Goal: Information Seeking & Learning: Learn about a topic

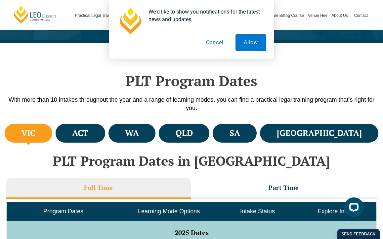
click at [216, 42] on button "Cancel" at bounding box center [215, 42] width 34 height 17
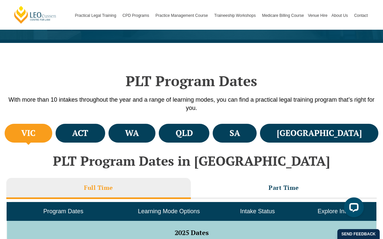
scroll to position [272, 0]
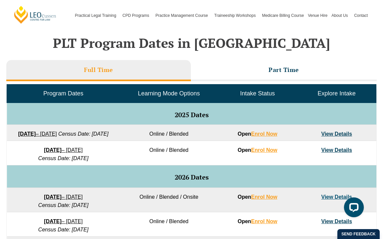
drag, startPoint x: 107, startPoint y: 153, endPoint x: 109, endPoint y: 167, distance: 13.7
click at [109, 166] on td "8 December 2025 – 8 May 2026 Census Date: 19 January 2026" at bounding box center [63, 153] width 113 height 24
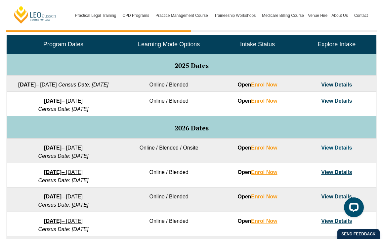
scroll to position [323, 0]
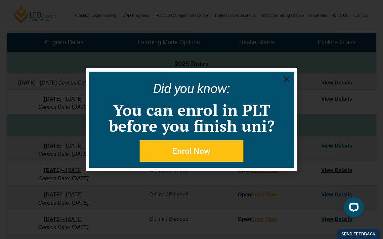
click at [286, 80] on icon "Close" at bounding box center [286, 79] width 8 height 8
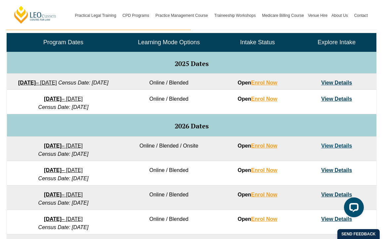
click at [341, 84] on link "View Details" at bounding box center [336, 83] width 31 height 6
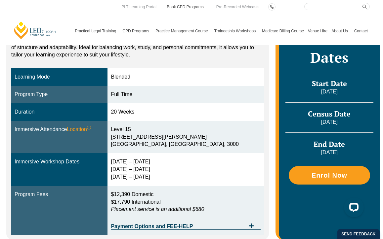
click at [191, 9] on link "Book CPD Programs" at bounding box center [185, 6] width 38 height 7
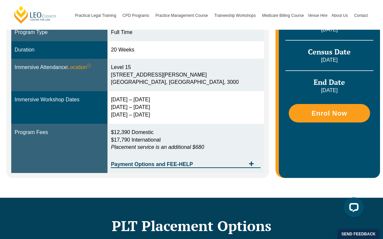
scroll to position [207, 0]
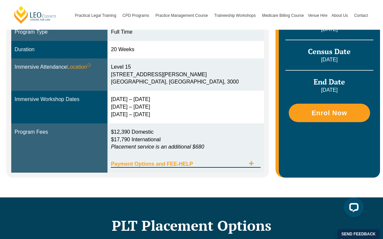
click at [163, 166] on span "Payment Options and FEE-HELP" at bounding box center [178, 164] width 134 height 5
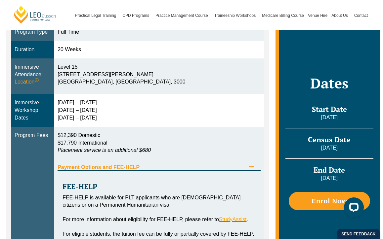
scroll to position [287, 0]
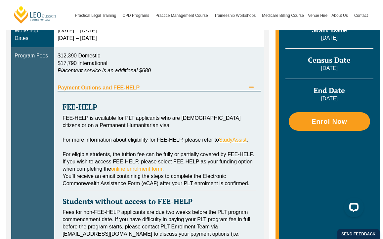
click at [184, 81] on div "Payment Options and FEE-HELP" at bounding box center [158, 85] width 203 height 14
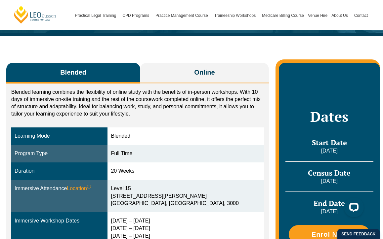
scroll to position [73, 0]
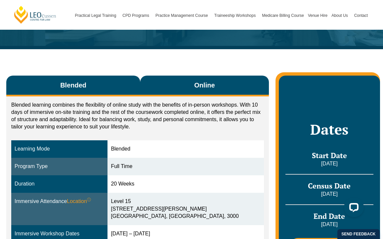
click at [184, 81] on button "Online" at bounding box center [204, 86] width 129 height 21
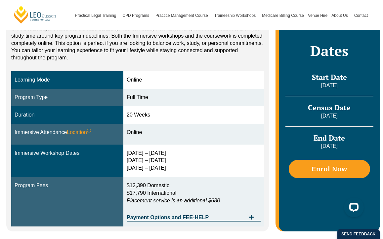
scroll to position [81, 0]
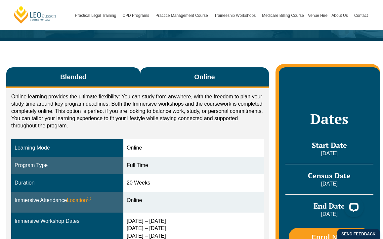
click at [121, 75] on button "Blended" at bounding box center [73, 77] width 134 height 21
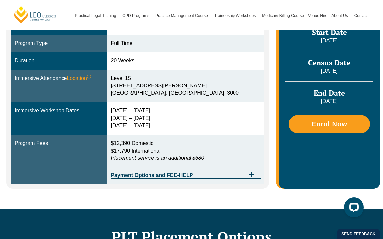
scroll to position [208, 0]
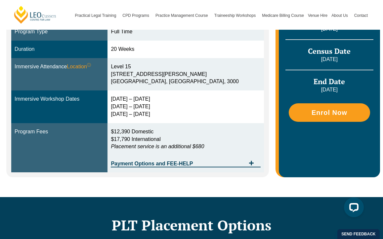
drag, startPoint x: 188, startPoint y: 118, endPoint x: 197, endPoint y: 121, distance: 9.2
click at [197, 121] on td "29 Sep – 2 Oct 2025 9 – 11 Dec 2025 10 – 12 Feb 2026" at bounding box center [185, 107] width 156 height 33
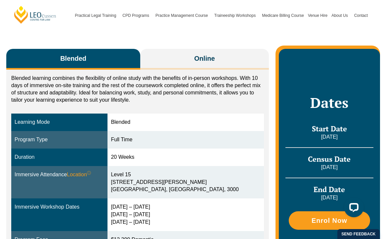
scroll to position [187, 0]
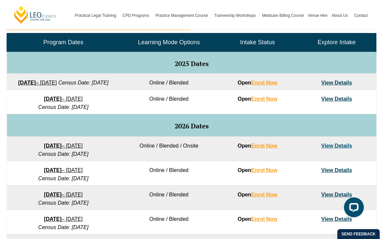
click at [61, 102] on strong "[DATE]" at bounding box center [53, 99] width 18 height 6
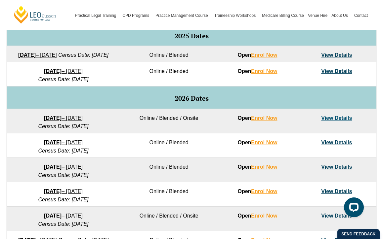
scroll to position [352, 0]
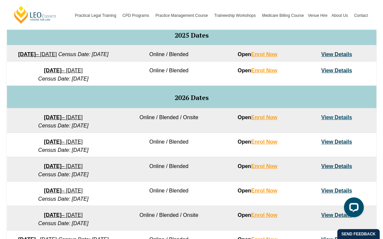
click at [61, 120] on strong "[DATE]" at bounding box center [53, 118] width 18 height 6
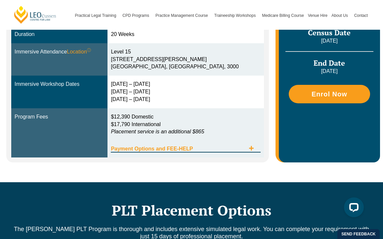
click at [171, 144] on div "Payment Options and FEE-HELP" at bounding box center [185, 146] width 149 height 14
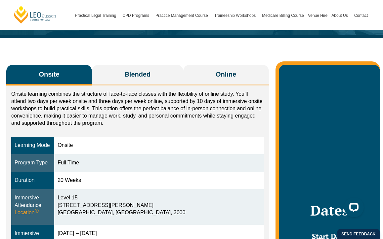
scroll to position [85, 0]
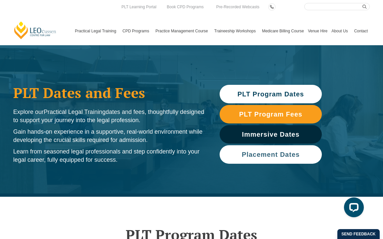
click at [244, 158] on span "Placement Dates" at bounding box center [270, 154] width 58 height 7
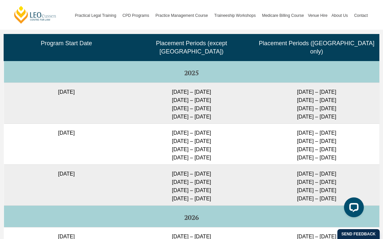
scroll to position [1683, 0]
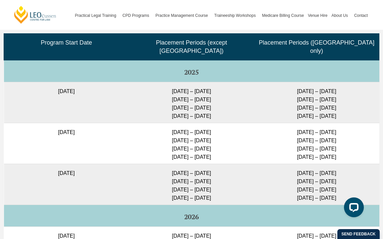
drag, startPoint x: 234, startPoint y: 83, endPoint x: 233, endPoint y: 122, distance: 39.0
click at [221, 134] on td "23 Feb – 16 March 2026 11 May – 29 May 2026 6 July – 24 July 2026 24 Aug – 11 S…" at bounding box center [191, 143] width 125 height 41
drag, startPoint x: 224, startPoint y: 128, endPoint x: 216, endPoint y: 161, distance: 34.2
click at [216, 161] on td "23 Feb – 16 March 2026 11 May – 29 May 2026 6 July – 24 July 2026 24 Aug – 11 S…" at bounding box center [191, 143] width 125 height 41
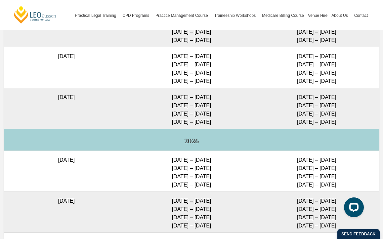
scroll to position [1773, 0]
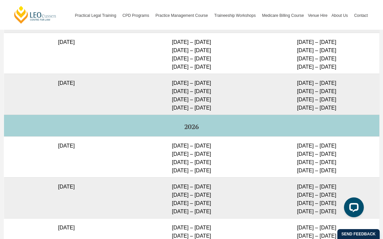
drag, startPoint x: 216, startPoint y: 173, endPoint x: 212, endPoint y: 174, distance: 4.0
click at [212, 174] on td "6 July – 24 July 2026 24 Aug – 11 Sep 2026 9 – 27 Nov 2026 1 – 19 Feb 2027" at bounding box center [191, 156] width 125 height 41
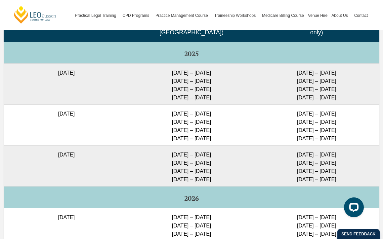
scroll to position [1684, 0]
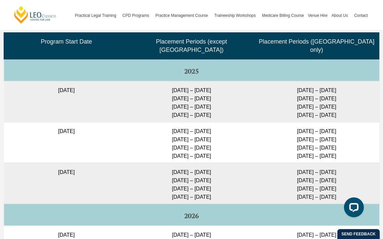
drag, startPoint x: 214, startPoint y: 162, endPoint x: 216, endPoint y: 204, distance: 43.0
drag, startPoint x: 317, startPoint y: 205, endPoint x: 316, endPoint y: 163, distance: 42.0
drag, startPoint x: 323, startPoint y: 125, endPoint x: 335, endPoint y: 174, distance: 50.6
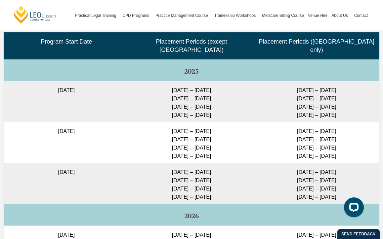
click at [357, 165] on td "11 May – 5 June 2026 6 July – 31 July 2026 24 Aug – 18 Sep 2026 9 Nov – 4 Dec 2…" at bounding box center [316, 183] width 125 height 41
drag, startPoint x: 359, startPoint y: 162, endPoint x: 349, endPoint y: 116, distance: 47.0
click at [351, 128] on td "23 Feb – 20 March 2026 11 May – 5 June 2026 6 July – 31 July 2026 24 Aug – 18 S…" at bounding box center [316, 142] width 125 height 41
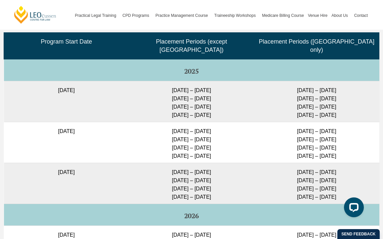
drag, startPoint x: 351, startPoint y: 128, endPoint x: 348, endPoint y: 162, distance: 34.1
click at [349, 162] on td "23 Feb – 20 March 2026 11 May – 5 June 2026 6 July – 31 July 2026 24 Aug – 18 S…" at bounding box center [316, 142] width 125 height 41
click at [365, 159] on td "23 Feb – 20 March 2026 11 May – 5 June 2026 6 July – 31 July 2026 24 Aug – 18 S…" at bounding box center [316, 142] width 125 height 41
drag, startPoint x: 354, startPoint y: 165, endPoint x: 337, endPoint y: 115, distance: 52.9
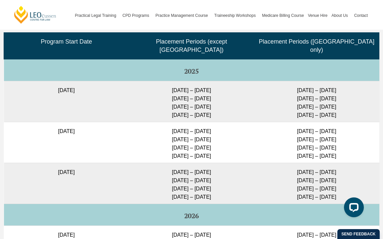
click at [343, 121] on td "27 Jan – 23 Feb 2026 23 Feb – 20 March 2026 11 May – 5 June 2026 6 July – 31 Ju…" at bounding box center [316, 101] width 125 height 41
drag, startPoint x: 347, startPoint y: 125, endPoint x: 350, endPoint y: 156, distance: 31.2
click at [350, 156] on td "23 Feb – 20 March 2026 11 May – 5 June 2026 6 July – 31 July 2026 24 Aug – 18 S…" at bounding box center [316, 142] width 125 height 41
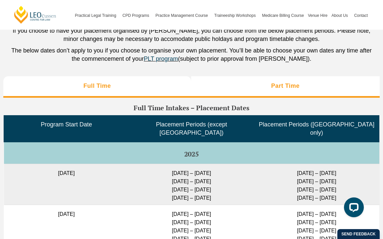
scroll to position [1597, 0]
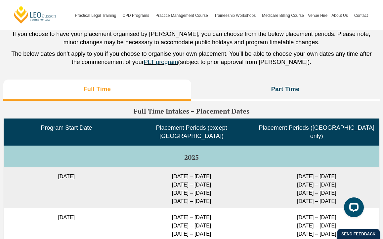
drag, startPoint x: 287, startPoint y: 78, endPoint x: 307, endPoint y: 72, distance: 20.3
click at [307, 70] on div "If you choose to have your placement organised by Leo Cussen, you can choose fr…" at bounding box center [191, 50] width 369 height 40
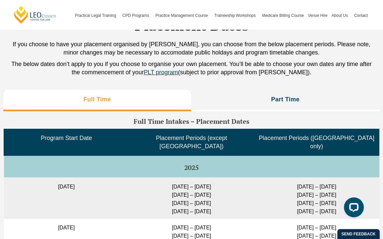
scroll to position [1586, 0]
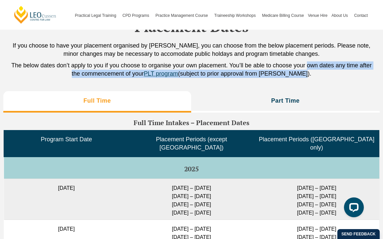
drag, startPoint x: 307, startPoint y: 72, endPoint x: 322, endPoint y: 94, distance: 26.8
click at [322, 88] on div "Placement Dates If you choose to have your placement organised by Leo Cussen, y…" at bounding box center [191, 38] width 369 height 99
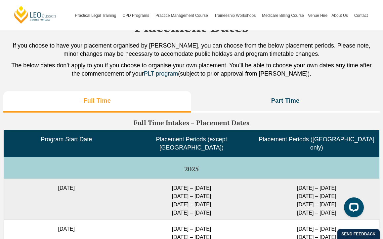
drag, startPoint x: 324, startPoint y: 90, endPoint x: 342, endPoint y: 90, distance: 17.8
click at [342, 81] on div "If you choose to have your placement organised by Leo Cussen, you can choose fr…" at bounding box center [191, 62] width 369 height 40
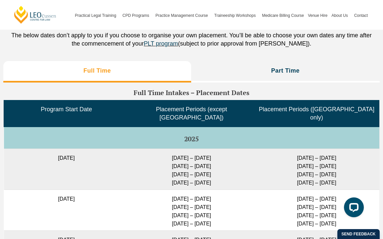
scroll to position [1604, 0]
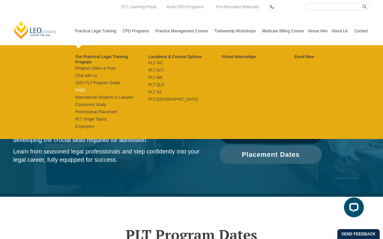
click at [75, 88] on link "FAQs" at bounding box center [111, 90] width 73 height 5
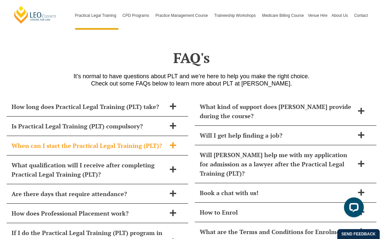
click at [72, 136] on div "When can I start the Practical Legal Training (PLT)?" at bounding box center [97, 145] width 181 height 19
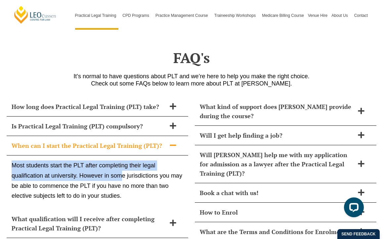
drag, startPoint x: 75, startPoint y: 138, endPoint x: 120, endPoint y: 153, distance: 47.4
click at [120, 156] on div "Most students start the PLT after completing their legal qualification at unive…" at bounding box center [97, 183] width 181 height 54
click at [120, 161] on p "Most students start the PLT after completing their legal qualification at unive…" at bounding box center [97, 181] width 171 height 40
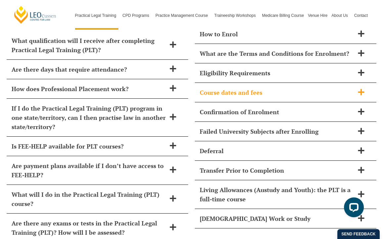
scroll to position [2975, 0]
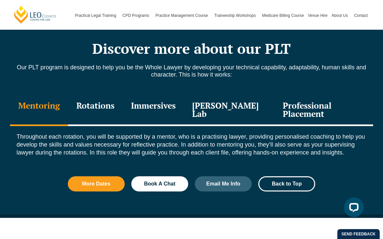
scroll to position [715, 0]
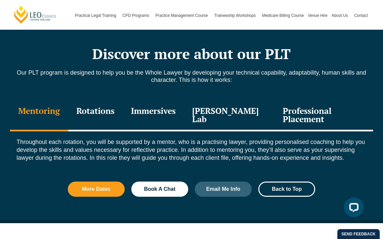
click at [232, 120] on div "[PERSON_NAME] Lab" at bounding box center [229, 115] width 91 height 31
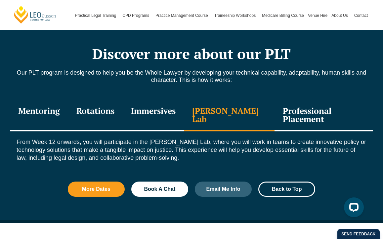
click at [157, 105] on div "Immersives" at bounding box center [153, 115] width 61 height 31
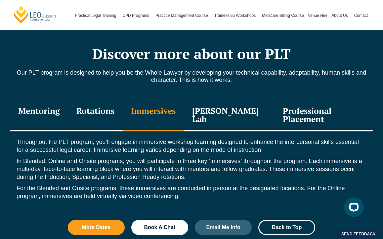
click at [110, 111] on div "Rotations" at bounding box center [95, 115] width 55 height 31
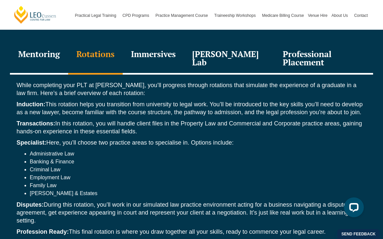
scroll to position [786, 0]
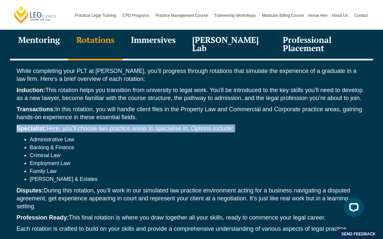
drag, startPoint x: 113, startPoint y: 113, endPoint x: 145, endPoint y: 126, distance: 33.8
click at [145, 126] on div "While completing your PLT at Leo Cussen, you’ll progress through rotations that…" at bounding box center [191, 151] width 363 height 182
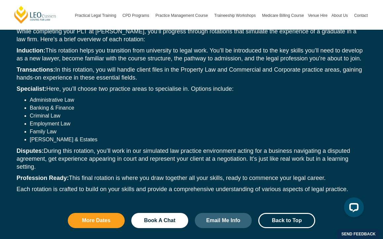
scroll to position [847, 0]
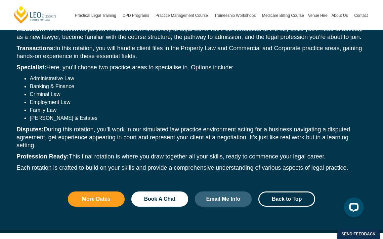
drag, startPoint x: 147, startPoint y: 140, endPoint x: 183, endPoint y: 166, distance: 44.7
click at [185, 167] on div "While completing your PLT at Leo Cussen, you’ll progress through rotations that…" at bounding box center [191, 90] width 363 height 182
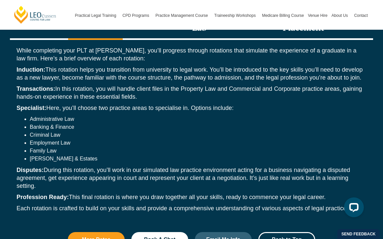
scroll to position [806, 0]
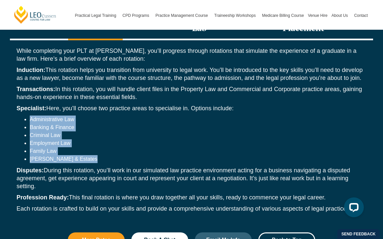
drag, startPoint x: 186, startPoint y: 155, endPoint x: 189, endPoint y: 104, distance: 51.3
click at [189, 104] on div "While completing your PLT at Leo Cussen, you’ll progress through rotations that…" at bounding box center [191, 131] width 363 height 182
drag, startPoint x: 197, startPoint y: 86, endPoint x: 211, endPoint y: 105, distance: 24.1
click at [212, 105] on div "While completing your PLT at Leo Cussen, you’ll progress through rotations that…" at bounding box center [191, 131] width 363 height 182
